Goal: Information Seeking & Learning: Compare options

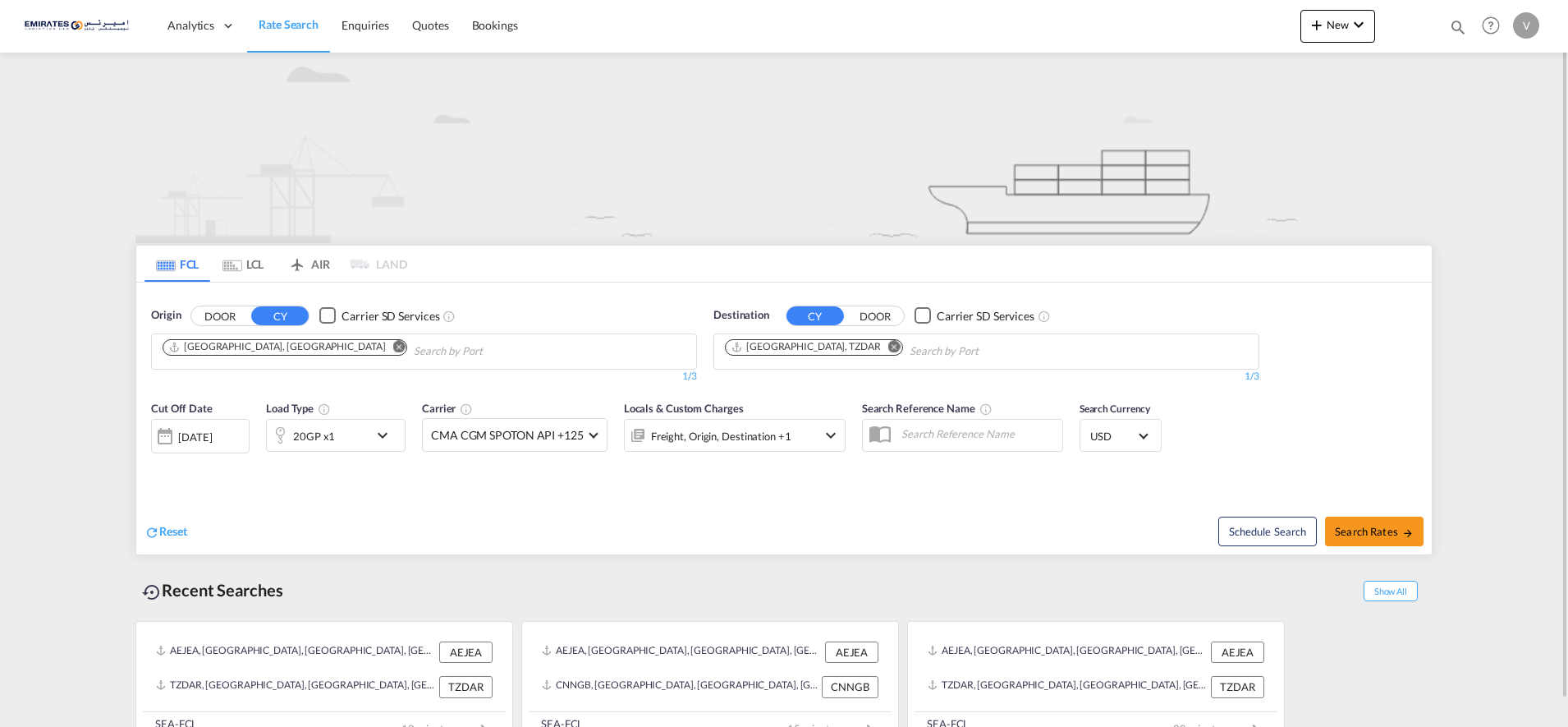
click at [888, 348] on md-icon "Remove" at bounding box center [894, 346] width 12 height 12
click at [745, 349] on body "Analytics Dashboard Rate Search Enquiries Quotes Bookings" at bounding box center [784, 363] width 1568 height 727
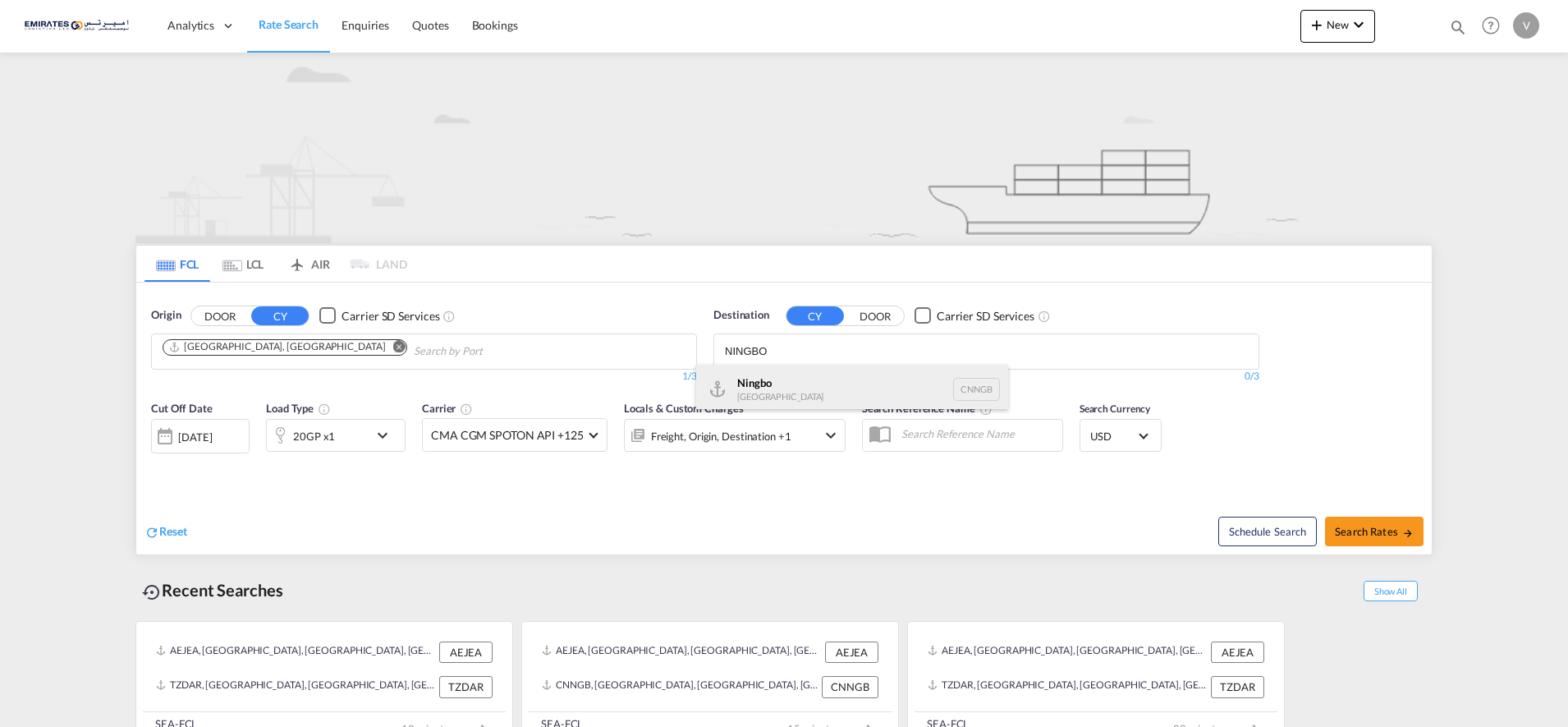
type input "NINGBO"
click at [751, 386] on div "Ningbo China CNNGB" at bounding box center [852, 389] width 312 height 49
click at [335, 436] on div "20GP x1" at bounding box center [317, 435] width 102 height 33
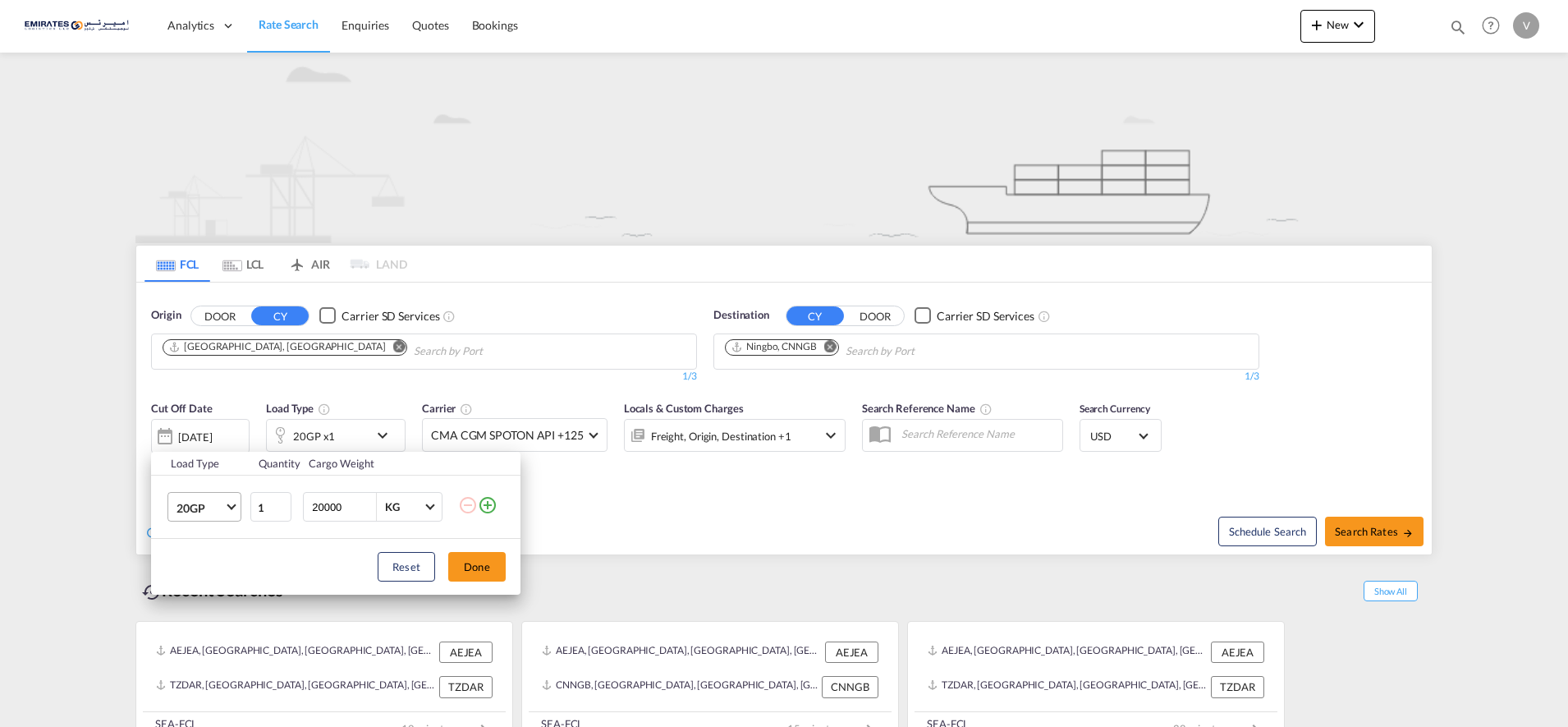
click at [207, 504] on span "20GP" at bounding box center [200, 508] width 47 height 16
click at [204, 573] on md-option "40HC" at bounding box center [219, 586] width 112 height 39
click at [468, 566] on button "Done" at bounding box center [476, 566] width 57 height 29
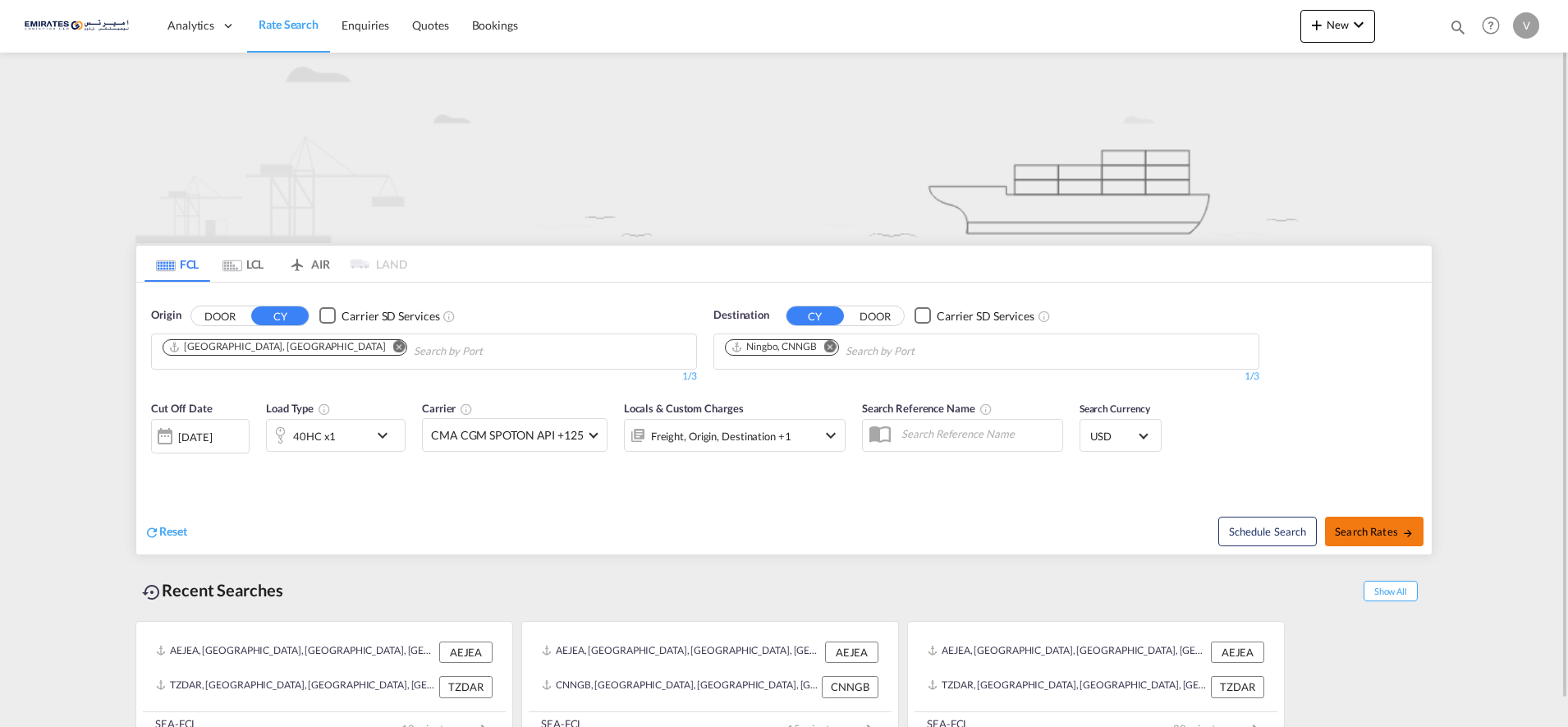
click at [1351, 524] on span "Search Rates" at bounding box center [1374, 530] width 79 height 13
type input "AEJEA to CNNGB / 19 Sep 2025"
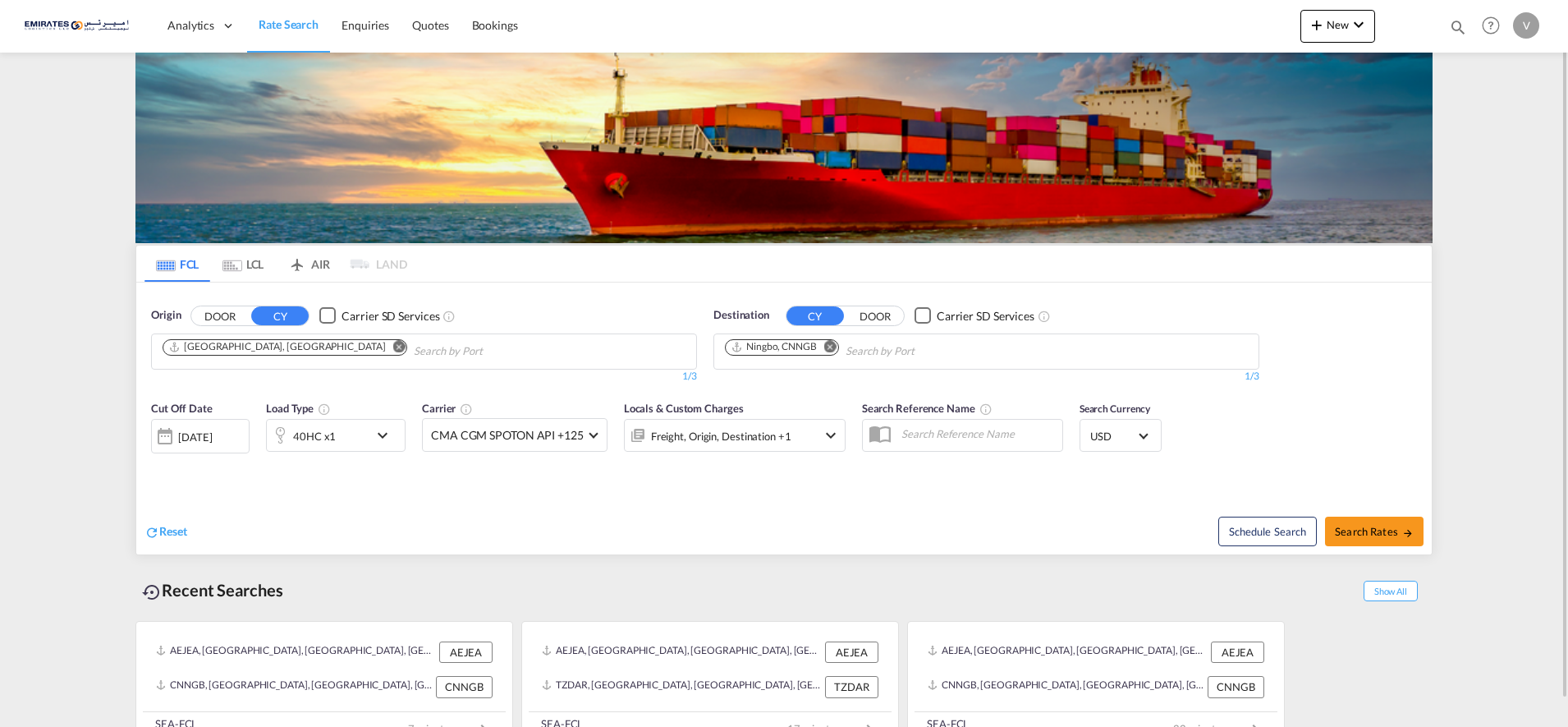
click at [832, 346] on md-icon "Remove" at bounding box center [830, 346] width 12 height 12
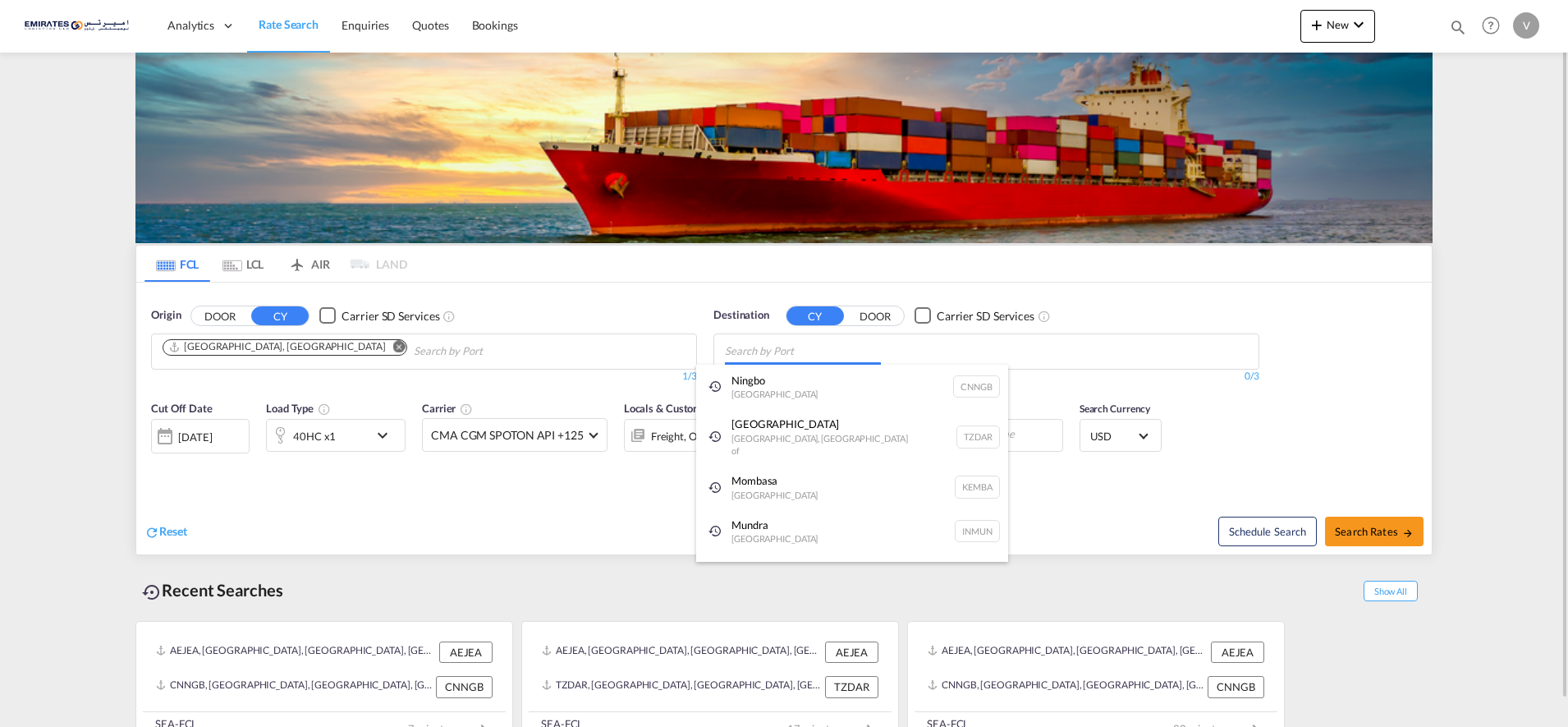
click at [756, 361] on body "Analytics Dashboard Rate Search Enquiries Quotes Bookings" at bounding box center [784, 363] width 1568 height 727
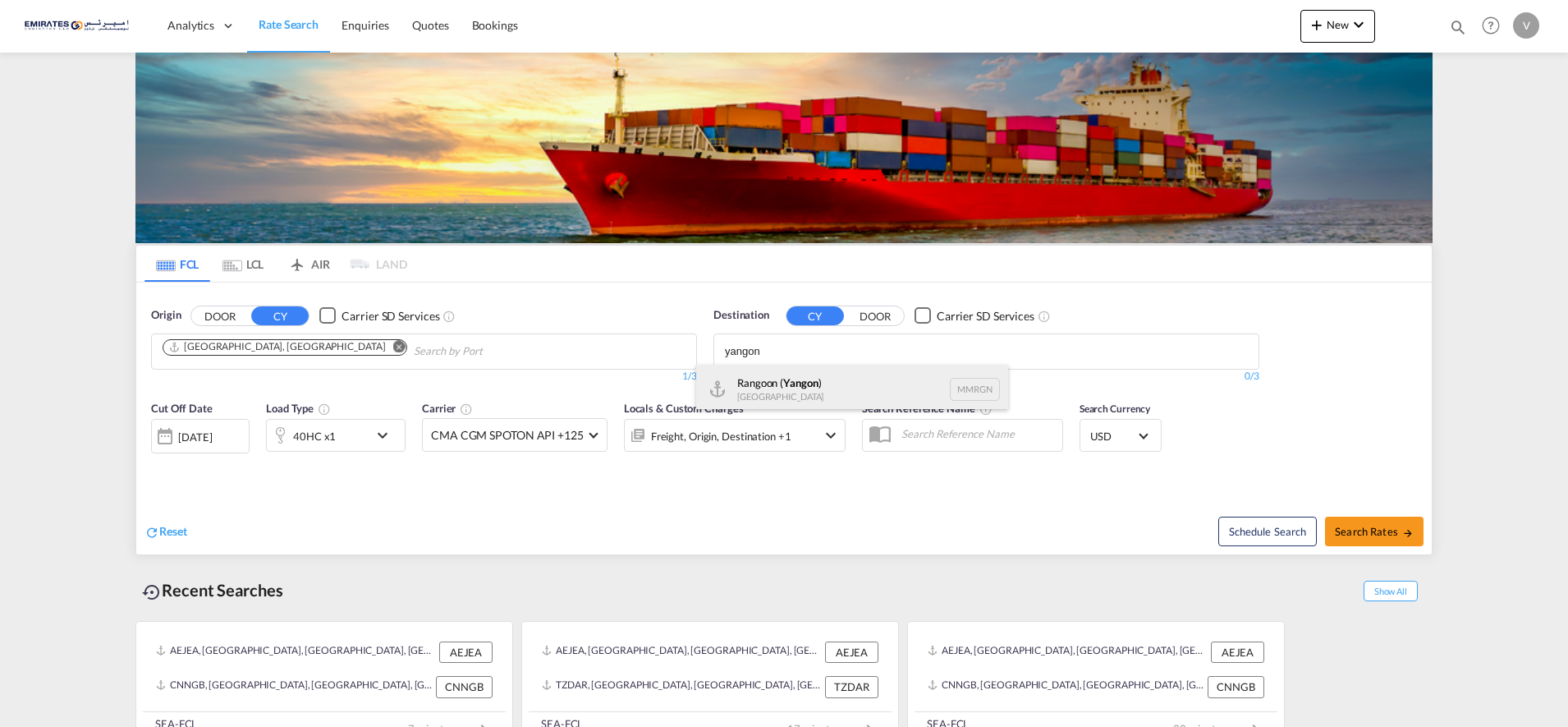
type input "yangon"
click at [783, 381] on div "Rangoon ( Yangon ) Myanmar MMRGN" at bounding box center [852, 389] width 312 height 49
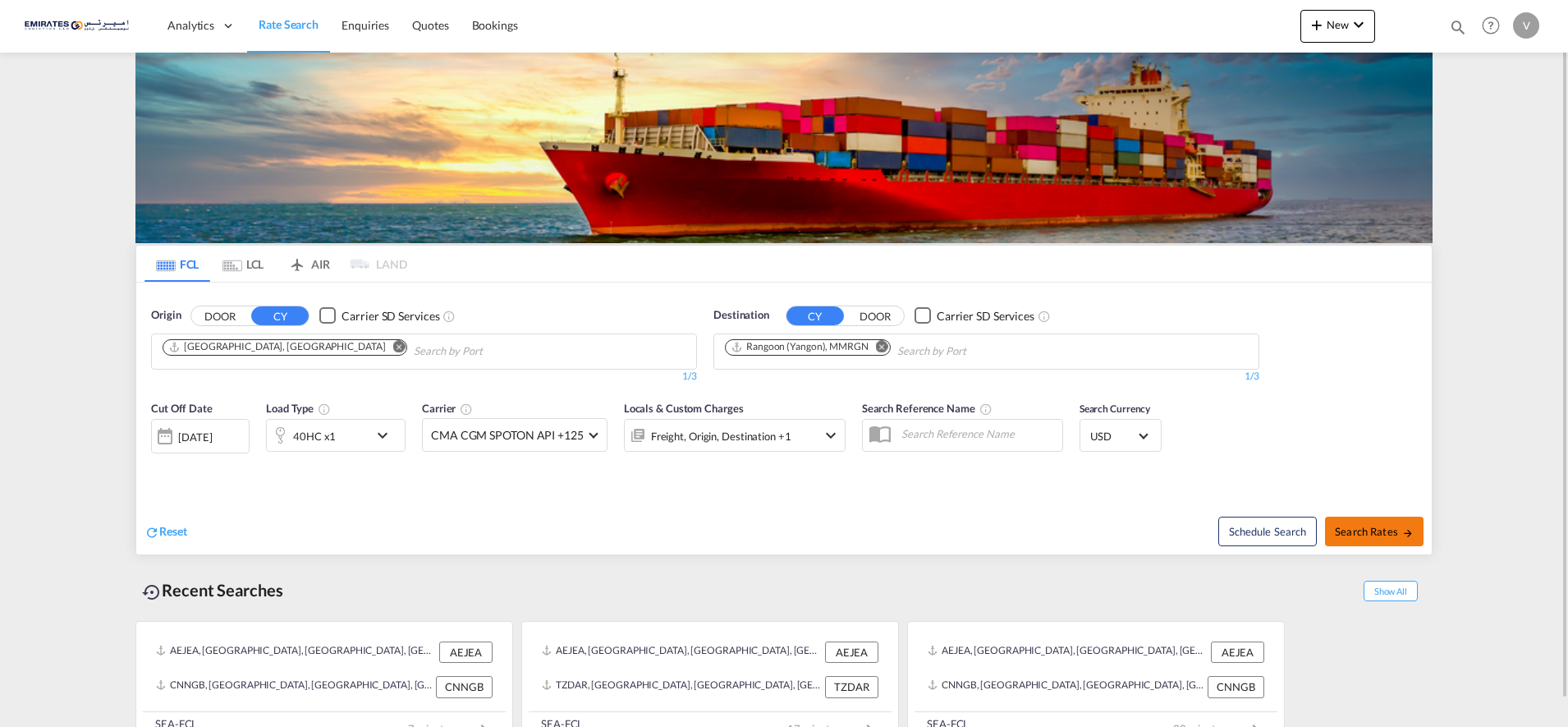
click at [1355, 524] on span "Search Rates" at bounding box center [1374, 530] width 79 height 13
type input "AEJEA to MMRGN / 19 Sep 2025"
